Goal: Find specific page/section: Find specific page/section

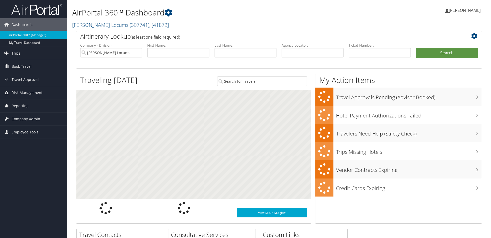
click at [198, 53] on input "text" at bounding box center [178, 53] width 62 height 10
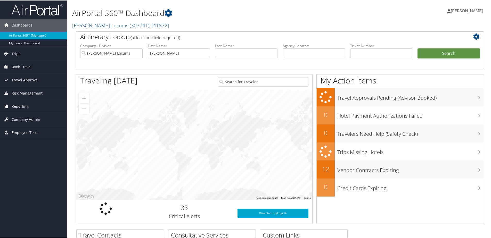
type input "Eleonor"
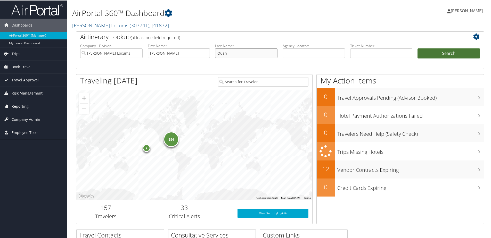
type input "Quan"
click at [429, 56] on button "Search" at bounding box center [448, 53] width 62 height 10
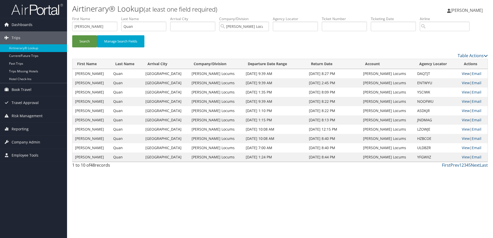
click at [463, 73] on link "View" at bounding box center [466, 73] width 8 height 5
click at [75, 29] on input "Eleonor" at bounding box center [94, 27] width 45 height 10
drag, startPoint x: 89, startPoint y: 26, endPoint x: 60, endPoint y: 22, distance: 28.8
click at [62, 26] on div "Dashboards AirPortal 360™ (Manager) My Travel Dashboard Trips Airtinerary® Look…" at bounding box center [246, 119] width 493 height 238
click at [72, 35] on button "Search" at bounding box center [84, 41] width 25 height 12
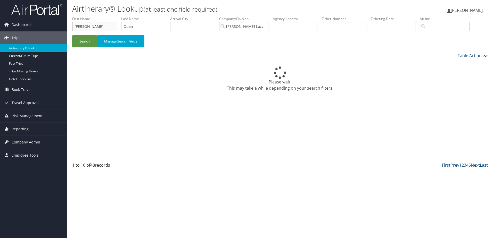
type input "George"
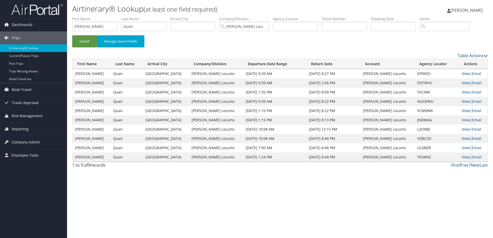
click at [463, 73] on link "View" at bounding box center [466, 73] width 8 height 5
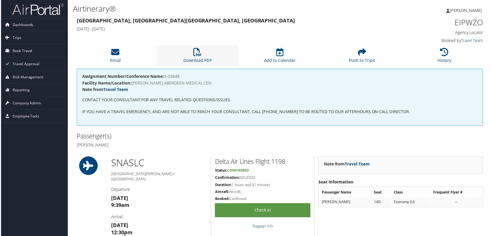
drag, startPoint x: 195, startPoint y: 58, endPoint x: 193, endPoint y: 50, distance: 8.1
click at [195, 59] on li "Download PDF" at bounding box center [197, 56] width 83 height 21
